Goal: Check status: Check status

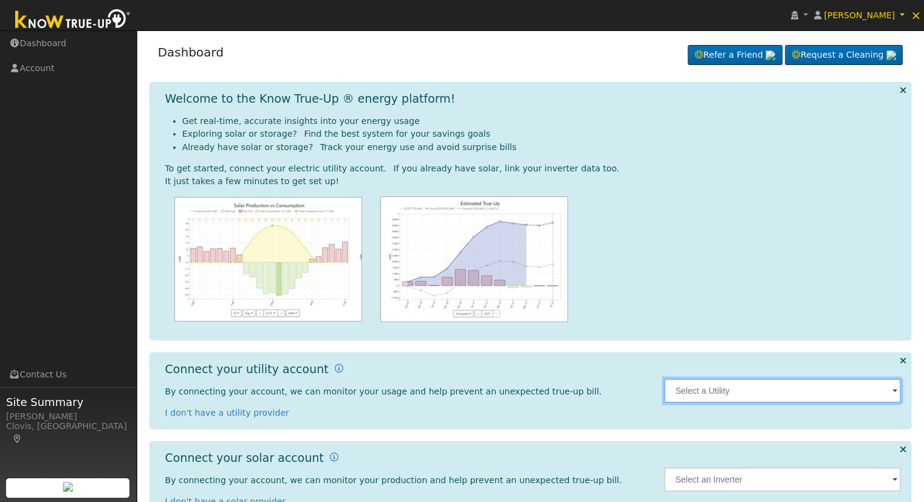
click at [833, 394] on input "text" at bounding box center [782, 390] width 237 height 24
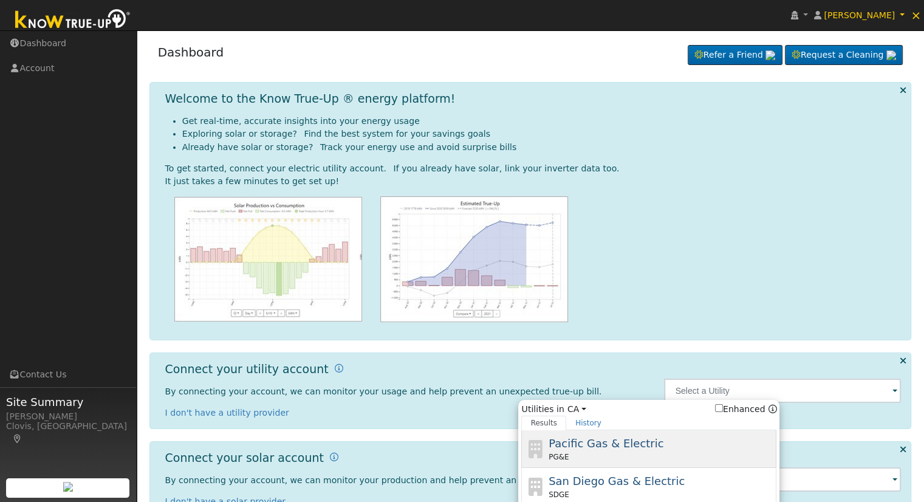
click at [628, 453] on div "PG&E" at bounding box center [661, 456] width 225 height 11
type input "PG&E"
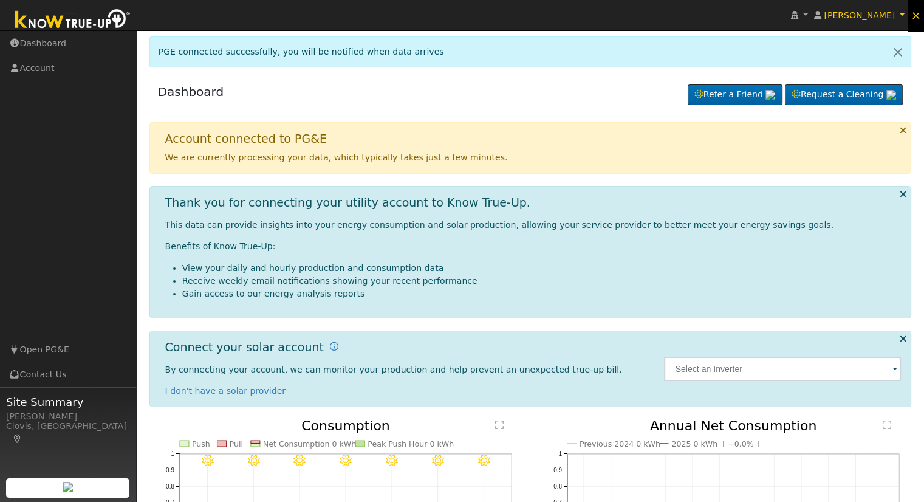
click at [914, 15] on span "×" at bounding box center [916, 15] width 10 height 15
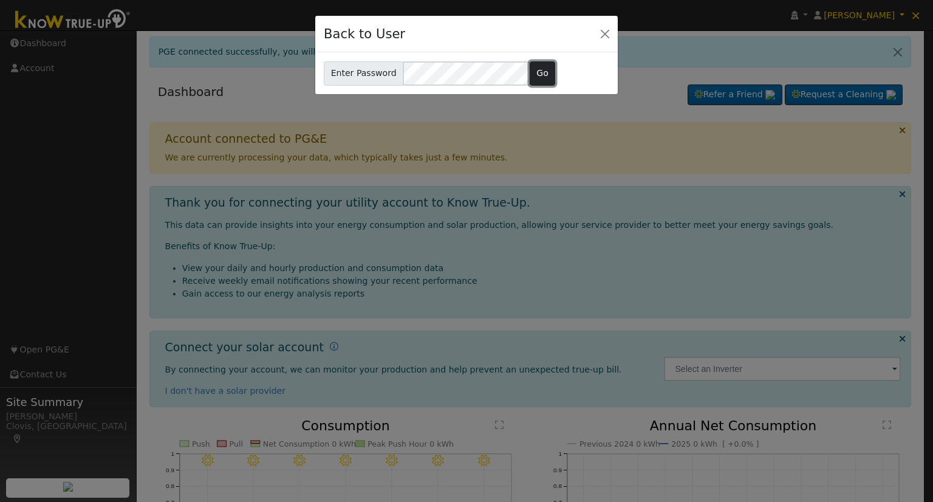
click at [538, 74] on button "Go" at bounding box center [543, 73] width 26 height 24
